Goal: Find specific page/section: Find specific page/section

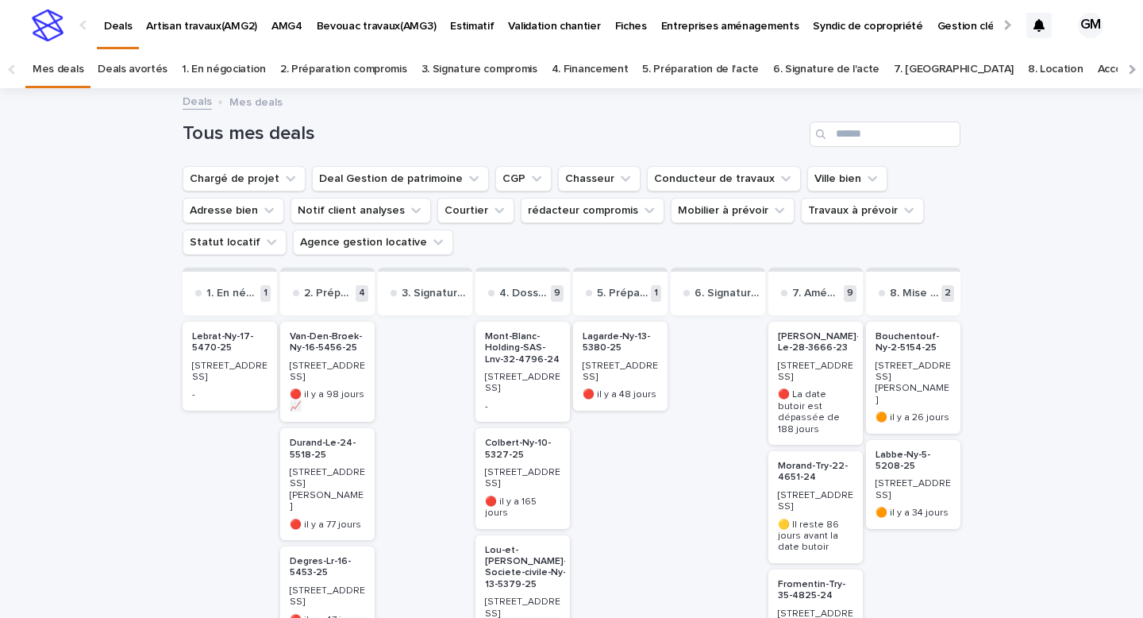
scroll to position [400, 0]
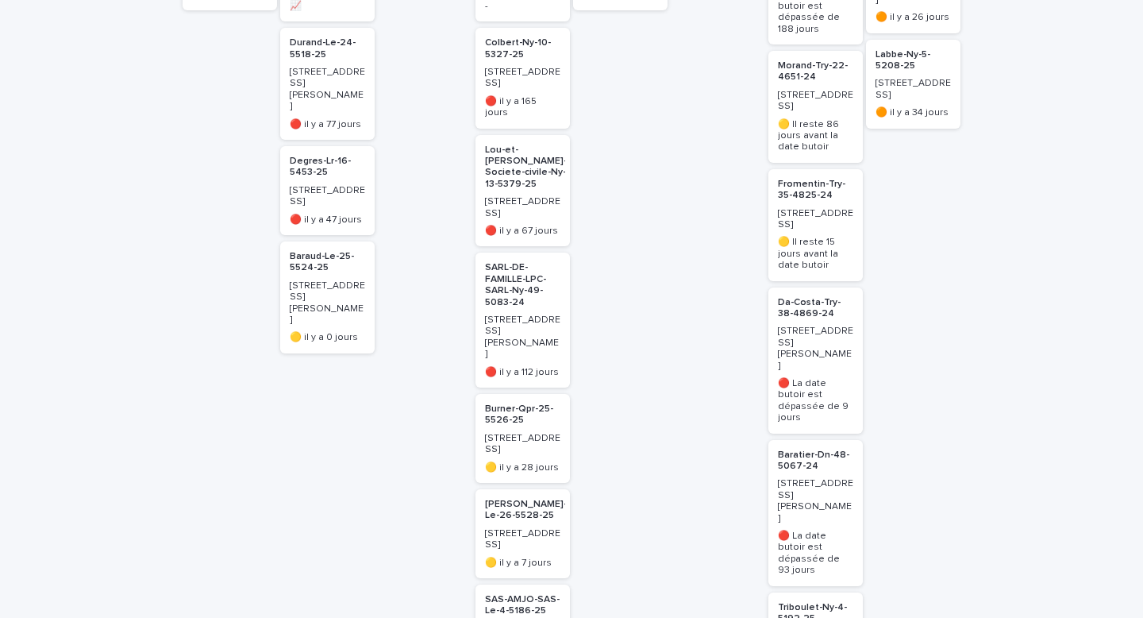
click at [798, 188] on p "Fromentin-Try-35-4825-24" at bounding box center [815, 190] width 75 height 23
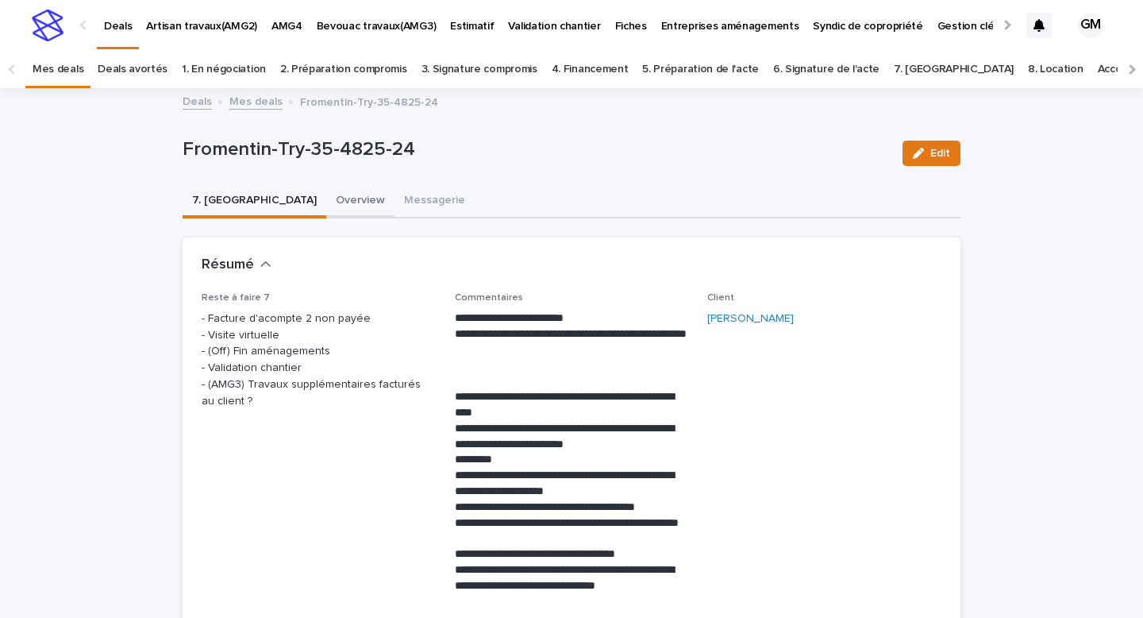
click at [326, 202] on button "Overview" at bounding box center [360, 201] width 68 height 33
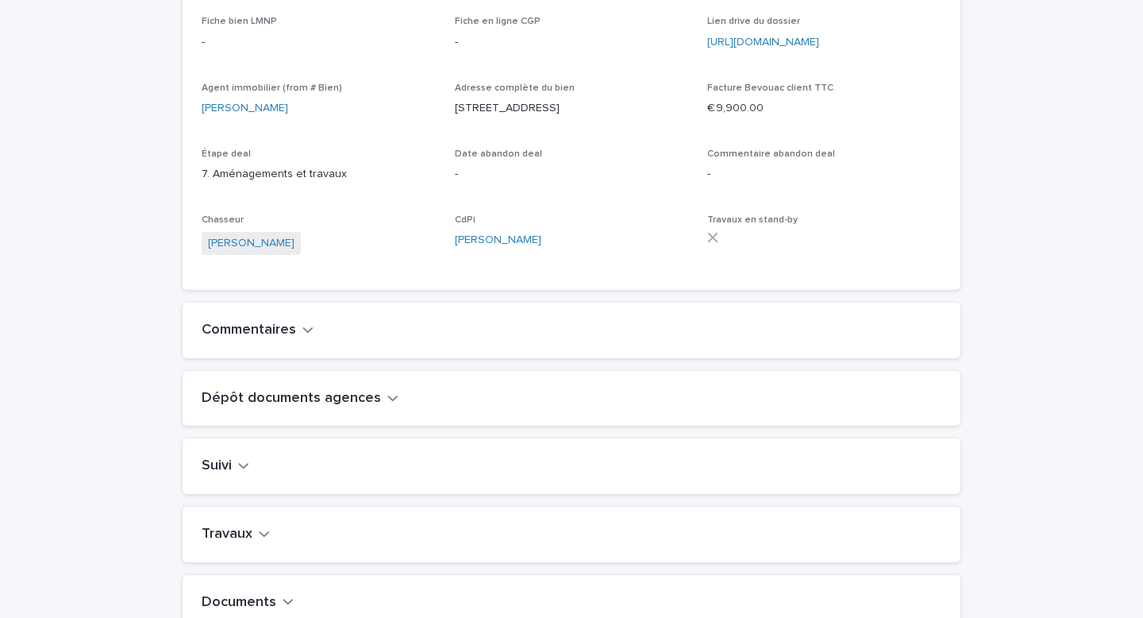
scroll to position [397, 0]
